Goal: Task Accomplishment & Management: Manage account settings

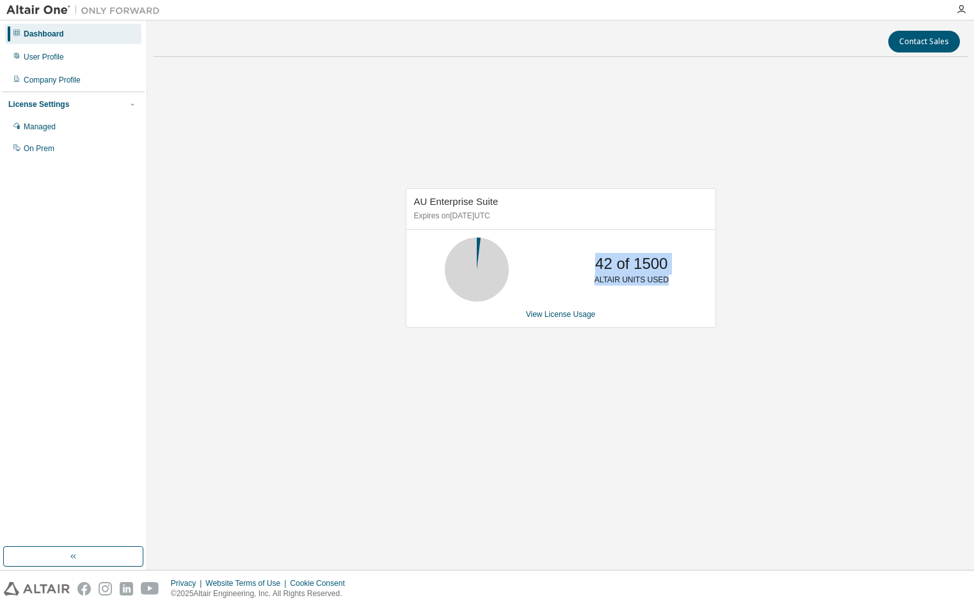
drag, startPoint x: 595, startPoint y: 263, endPoint x: 687, endPoint y: 294, distance: 96.8
click at [686, 293] on div "42 of 1500 ALTAIR UNITS USED" at bounding box center [560, 269] width 309 height 64
click at [685, 297] on div "42 of 1500 ALTAIR UNITS USED" at bounding box center [560, 269] width 309 height 64
click at [686, 323] on div "AU Enterprise Suite Expires on March 1, 2026 UTC 42 of 1500 ALTAIR UNITS USED V…" at bounding box center [561, 258] width 310 height 140
drag, startPoint x: 606, startPoint y: 268, endPoint x: 682, endPoint y: 304, distance: 83.6
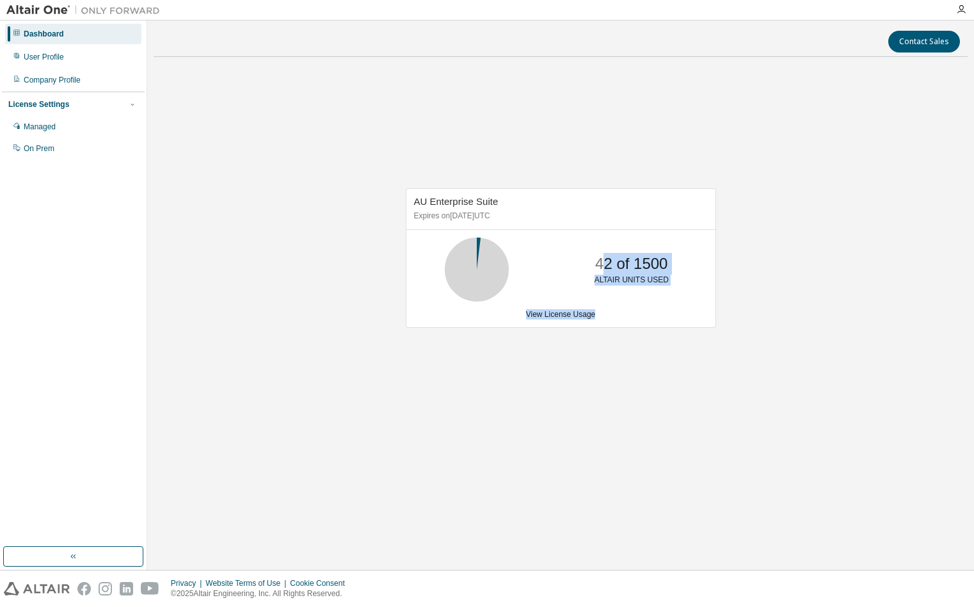
click at [680, 304] on div "AU Enterprise Suite Expires on March 1, 2026 UTC 42 of 1500 ALTAIR UNITS USED V…" at bounding box center [561, 258] width 310 height 140
click at [682, 320] on div "AU Enterprise Suite Expires on March 1, 2026 UTC 42 of 1500 ALTAIR UNITS USED V…" at bounding box center [561, 258] width 310 height 140
click at [557, 310] on link "View License Usage" at bounding box center [561, 314] width 70 height 9
click at [547, 163] on div "AU Enterprise Suite Expires on [DATE] UTC 42 of 1500 ALTAIR UNITS USED View Lic…" at bounding box center [561, 264] width 814 height 394
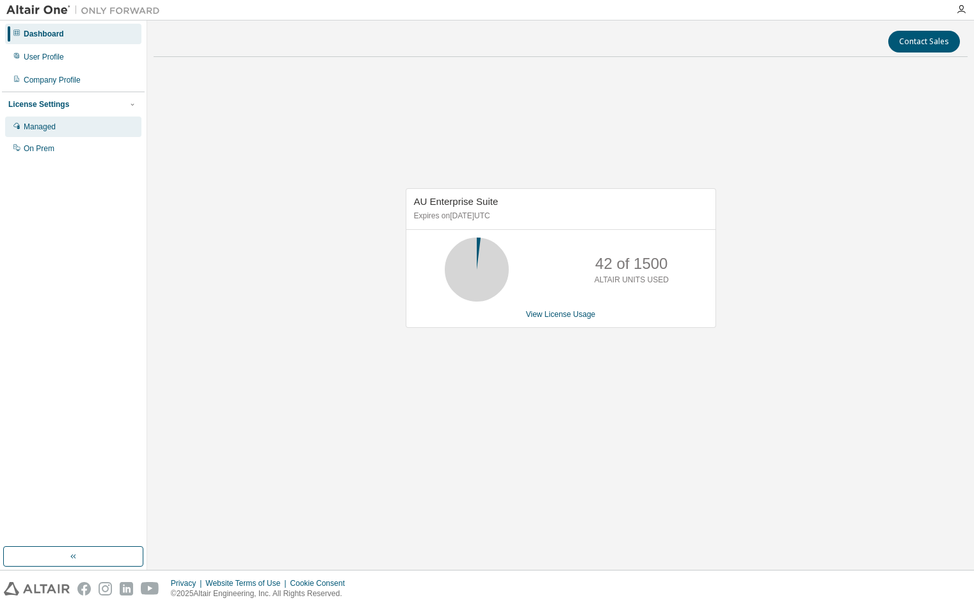
click at [61, 123] on div "Managed" at bounding box center [73, 127] width 136 height 20
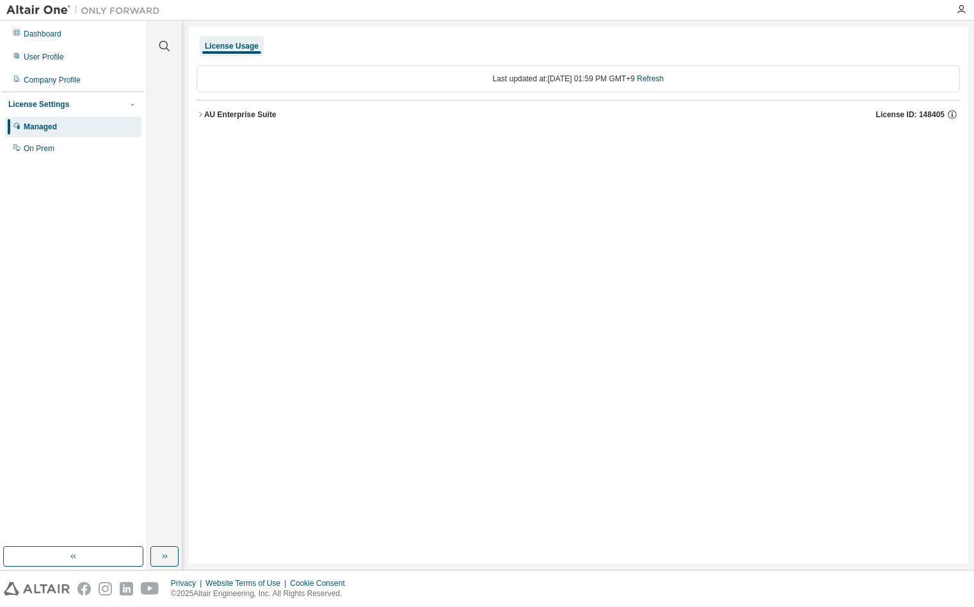
click at [221, 112] on div "AU Enterprise Suite" at bounding box center [240, 114] width 72 height 10
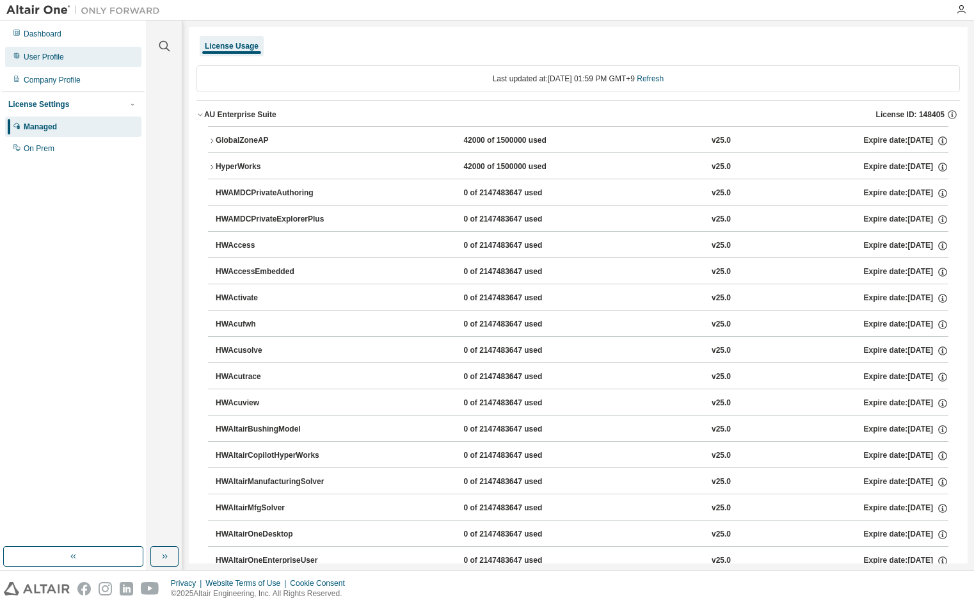
click at [42, 56] on div "User Profile" at bounding box center [44, 57] width 40 height 10
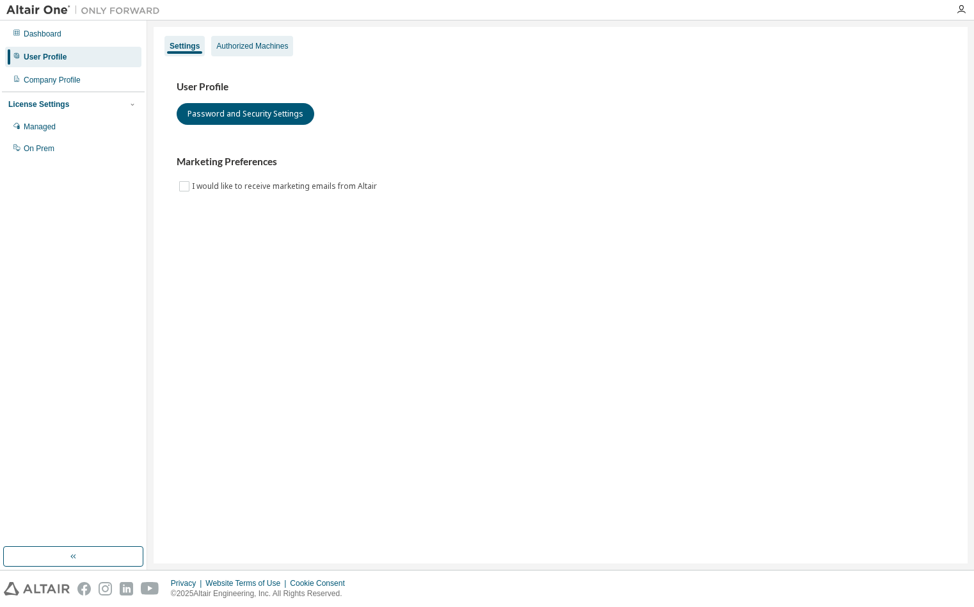
click at [278, 51] on div "Authorized Machines" at bounding box center [252, 46] width 82 height 20
